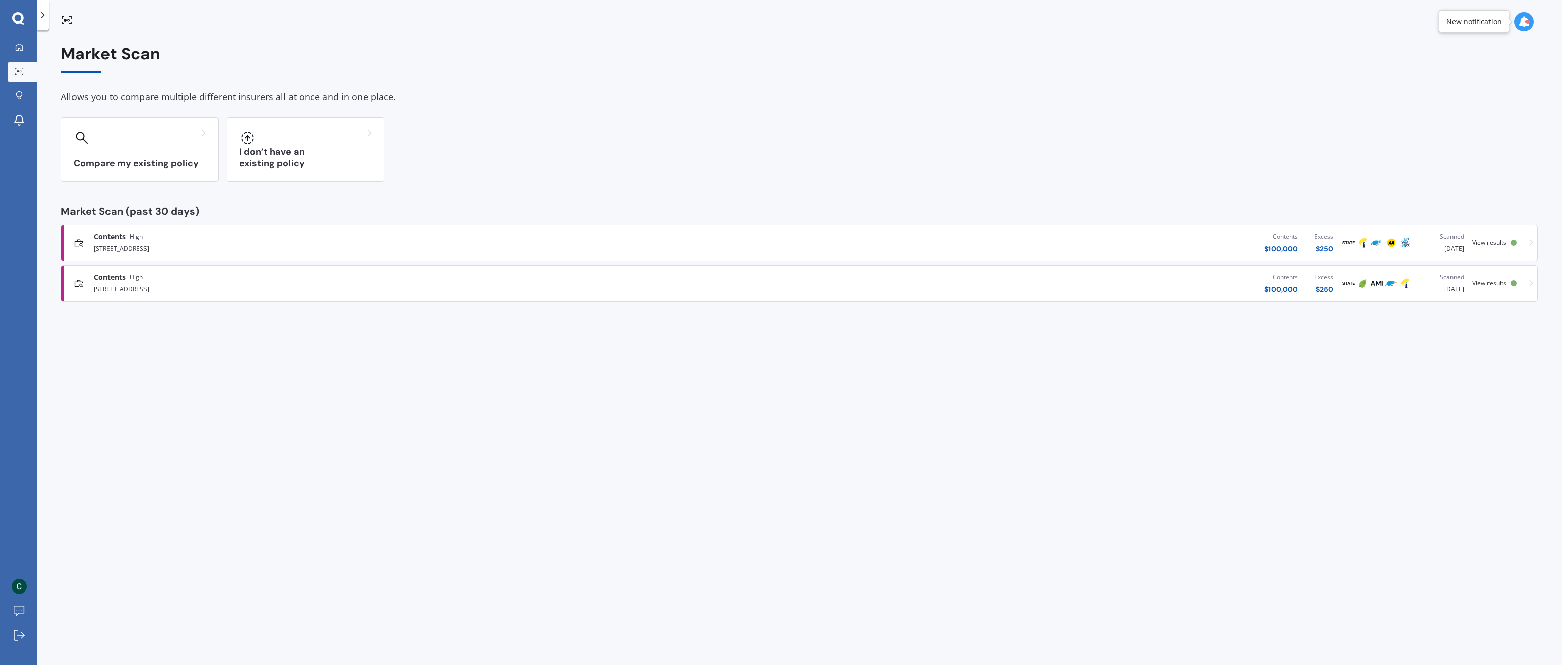
click at [697, 244] on div "[STREET_ADDRESS]" at bounding box center [401, 248] width 614 height 12
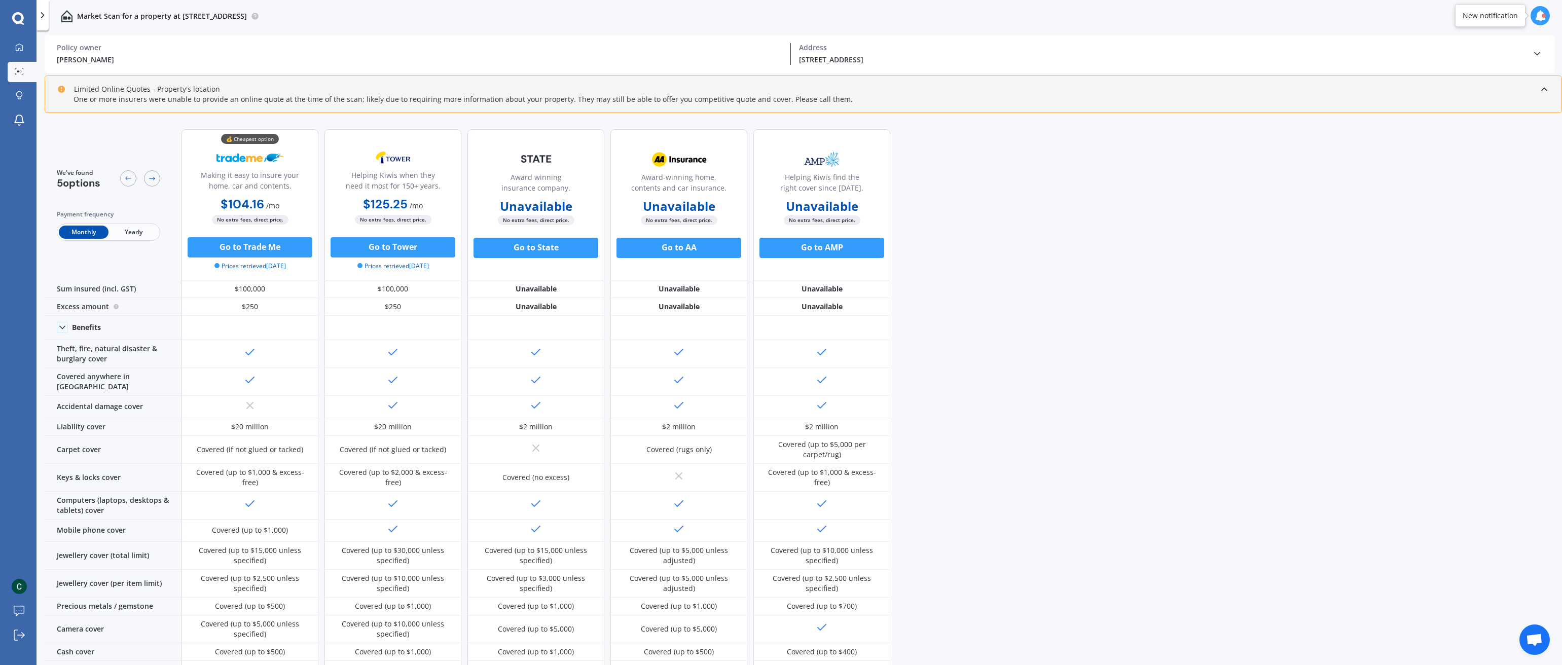
click at [134, 234] on span "Yearly" at bounding box center [133, 232] width 50 height 13
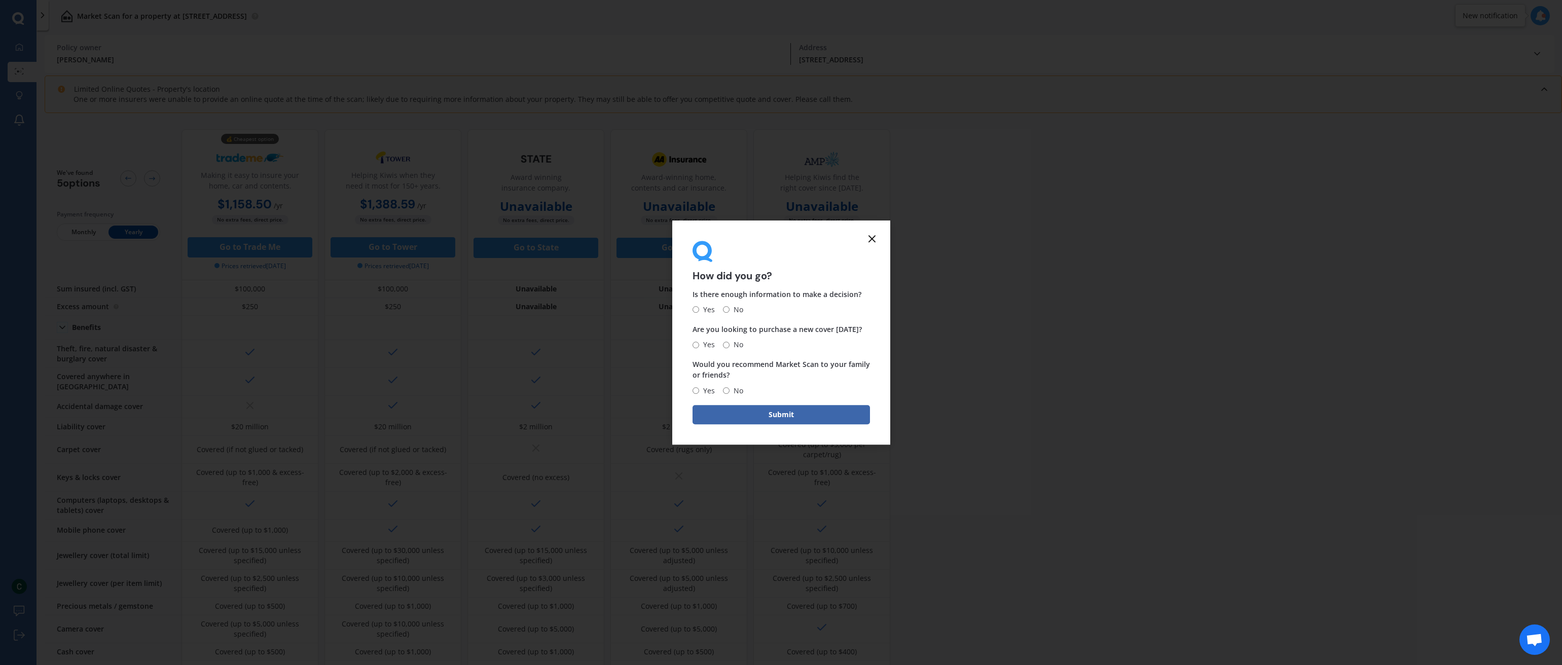
click at [870, 237] on line at bounding box center [872, 239] width 6 height 6
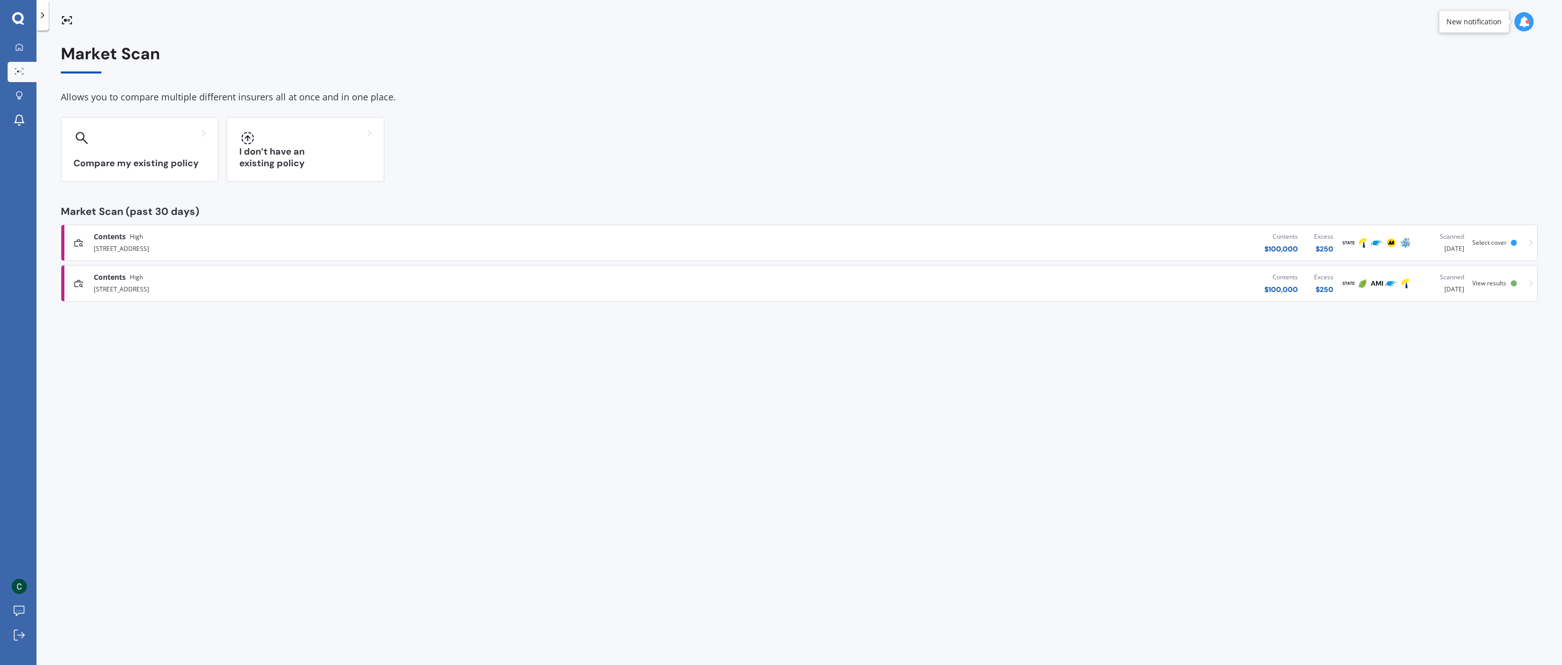
click at [508, 281] on div "Contents High" at bounding box center [401, 277] width 614 height 10
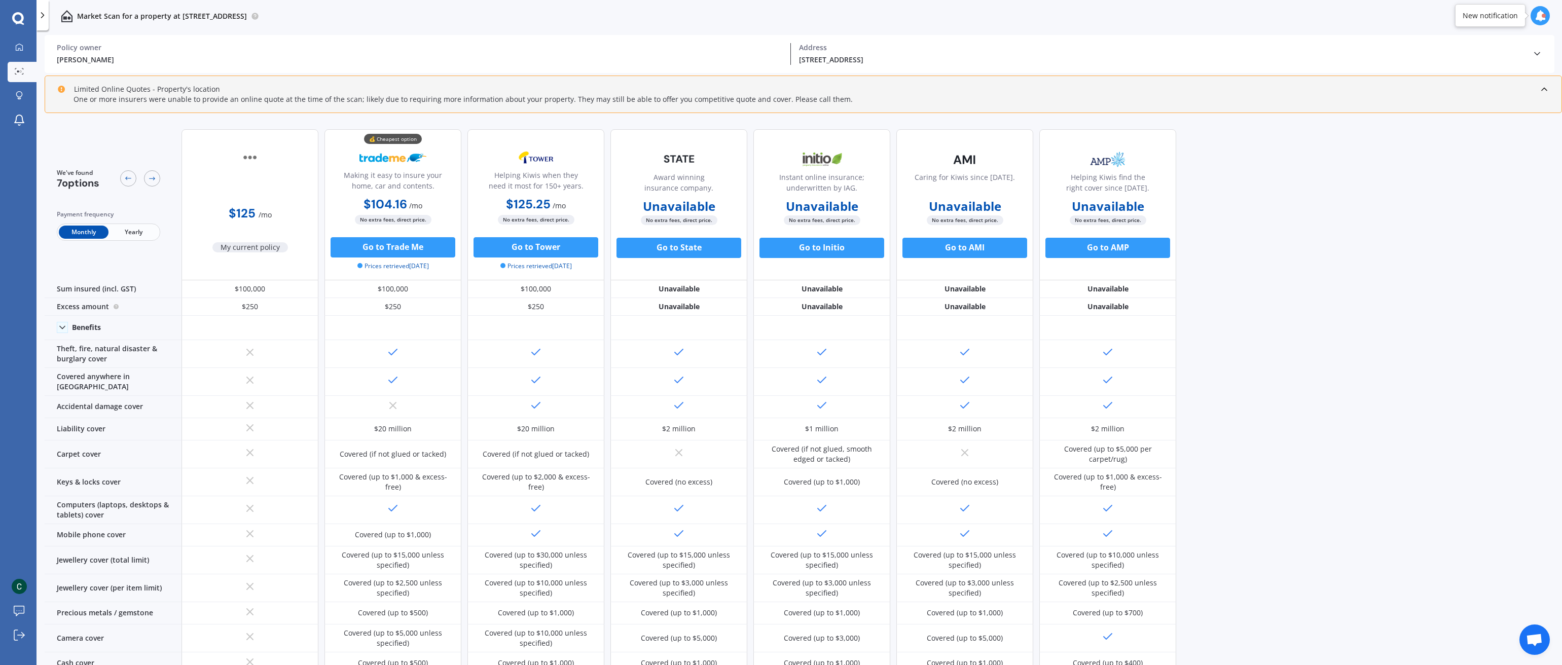
click at [132, 228] on span "Yearly" at bounding box center [133, 232] width 50 height 13
